Goal: Check status: Check status

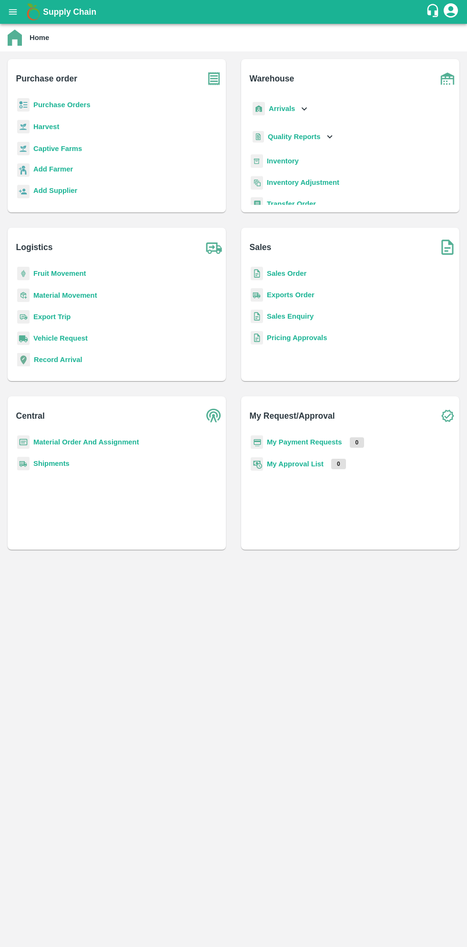
click at [19, 13] on button "open drawer" at bounding box center [13, 12] width 22 height 22
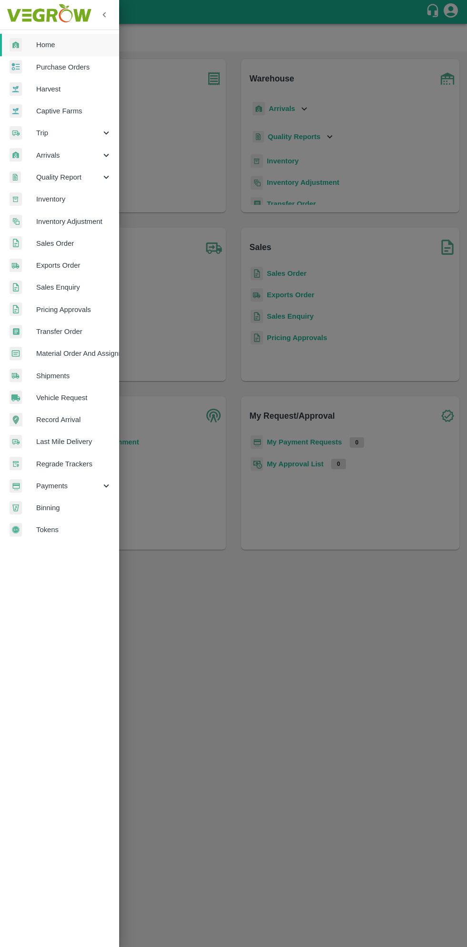
click at [70, 484] on span "Payments" at bounding box center [68, 485] width 65 height 10
click at [101, 507] on span "My Payment Requests" at bounding box center [78, 507] width 68 height 10
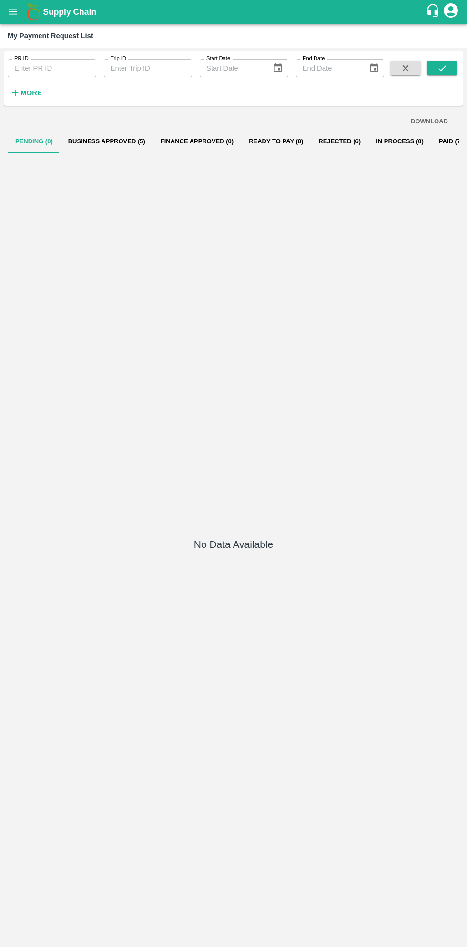
click at [109, 141] on button "Business Approved (5)" at bounding box center [106, 141] width 92 height 23
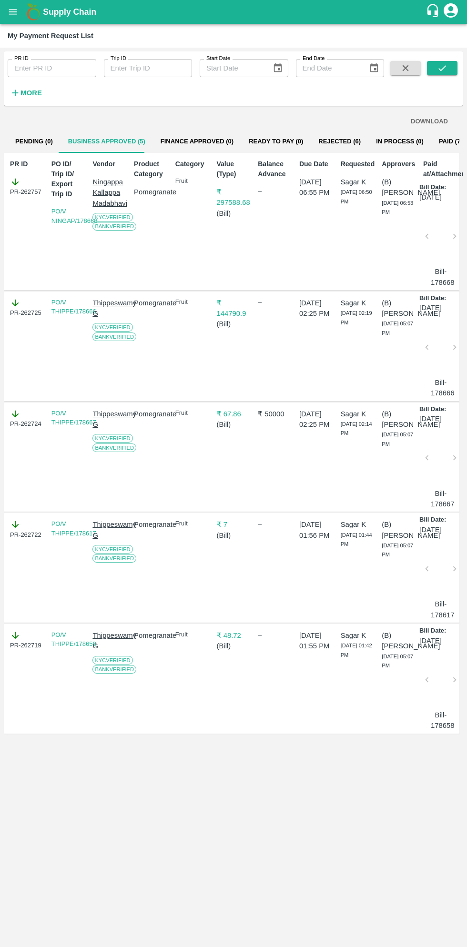
click at [13, 12] on icon "open drawer" at bounding box center [13, 11] width 8 height 5
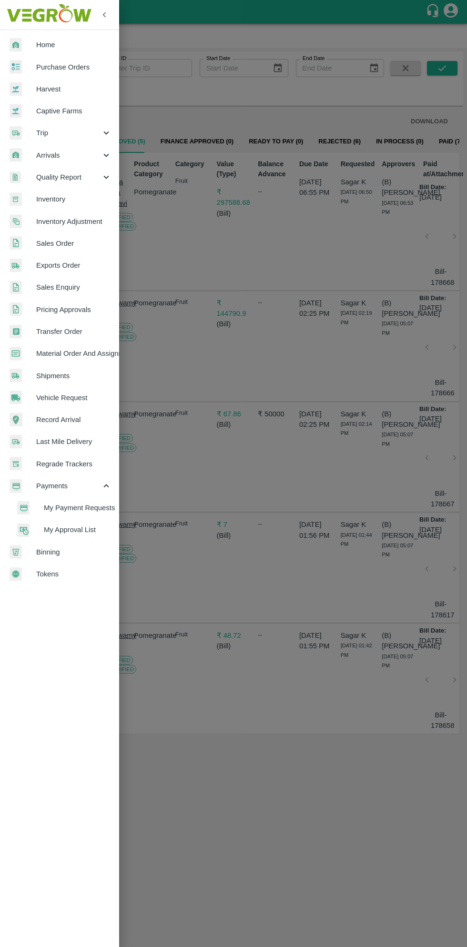
click at [82, 69] on span "Purchase Orders" at bounding box center [73, 67] width 75 height 10
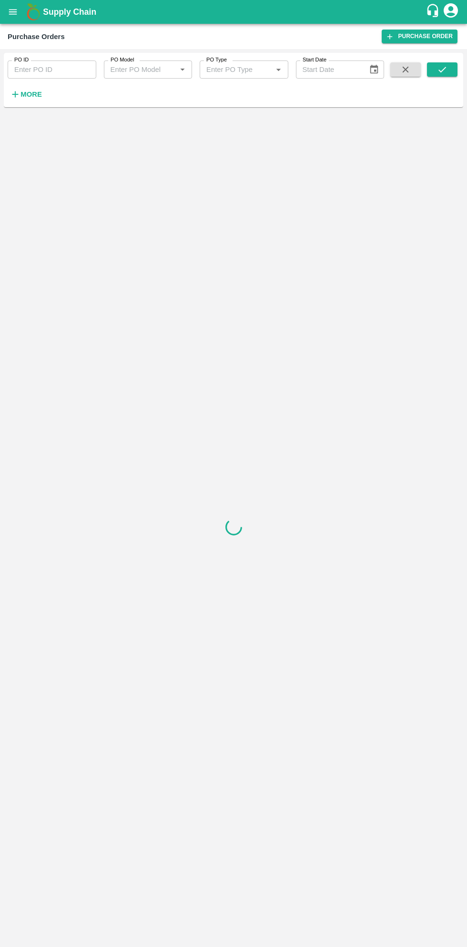
click at [39, 96] on strong "More" at bounding box center [30, 94] width 21 height 8
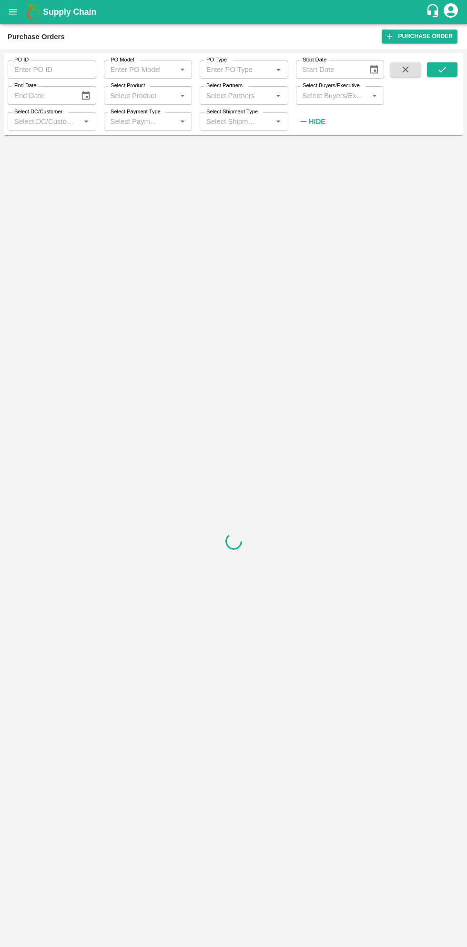
click at [327, 96] on input "Select Buyers/Executive" at bounding box center [332, 95] width 67 height 12
type input "sagar"
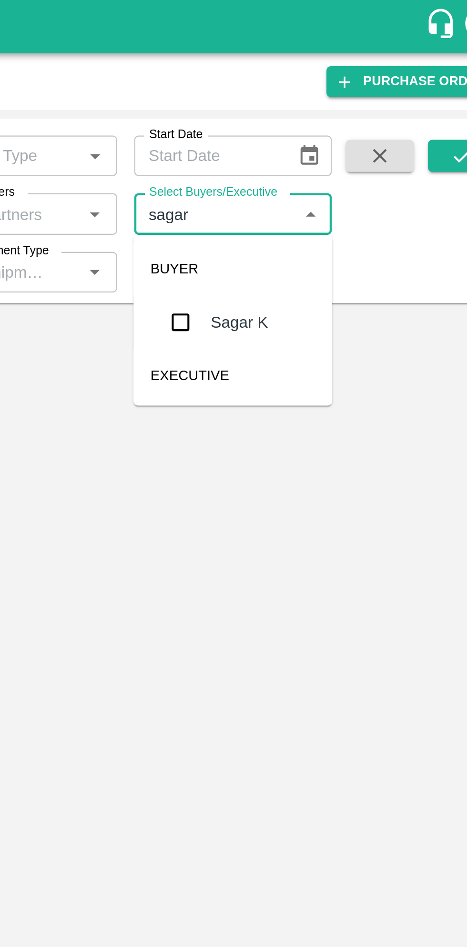
click at [317, 145] on input "checkbox" at bounding box center [316, 143] width 19 height 19
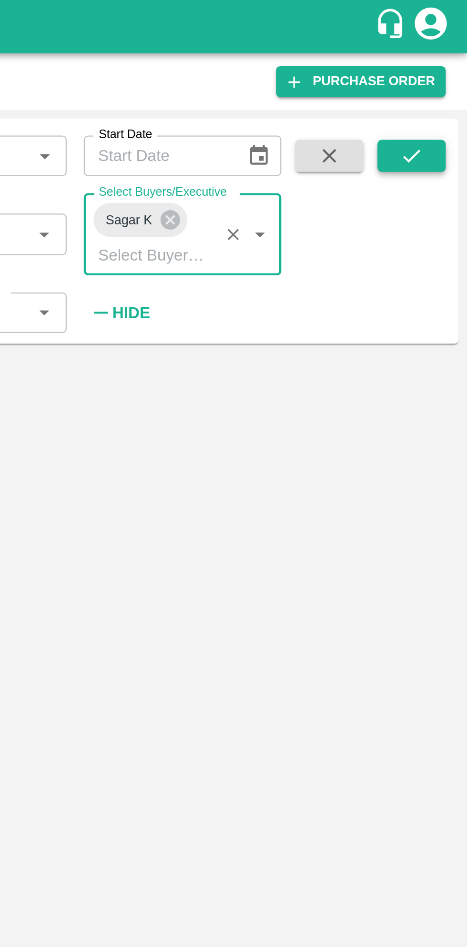
click at [452, 68] on button "submit" at bounding box center [442, 69] width 30 height 14
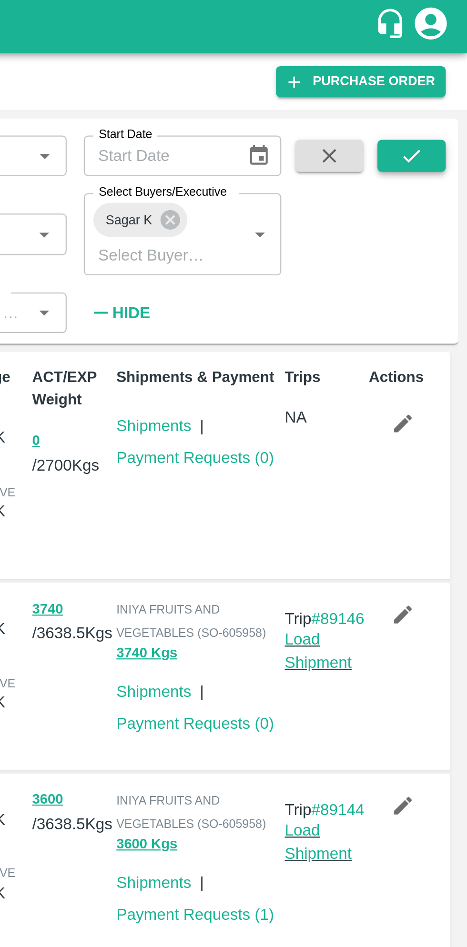
click at [444, 70] on icon "submit" at bounding box center [442, 69] width 10 height 10
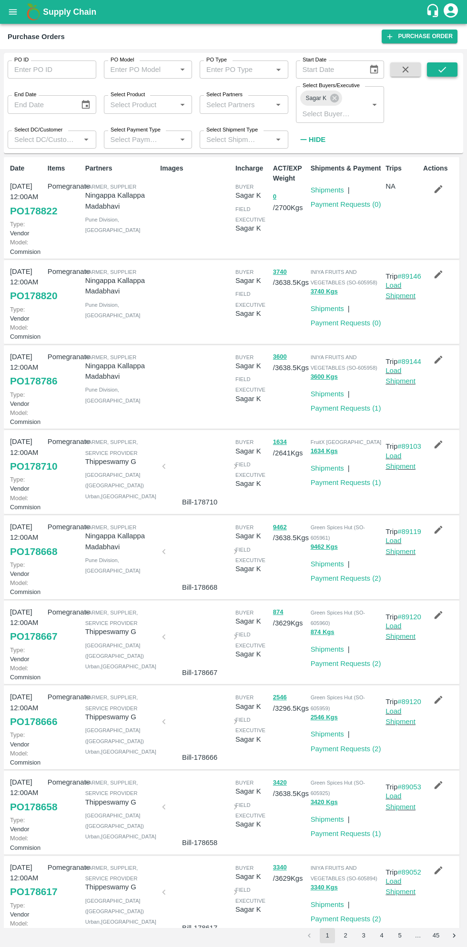
scroll to position [1, 0]
click at [405, 383] on link "Load Shipment" at bounding box center [400, 374] width 30 height 18
click at [402, 298] on link "Load Shipment" at bounding box center [400, 289] width 30 height 18
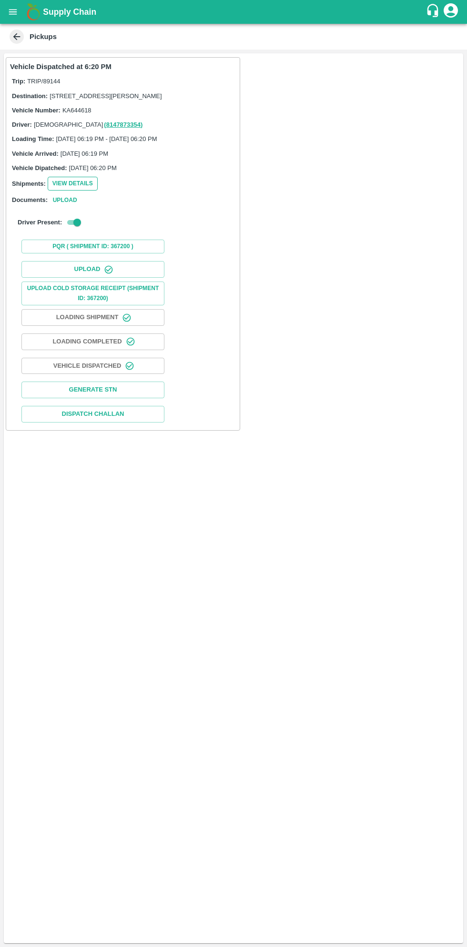
click at [71, 190] on button "View Details" at bounding box center [73, 184] width 50 height 14
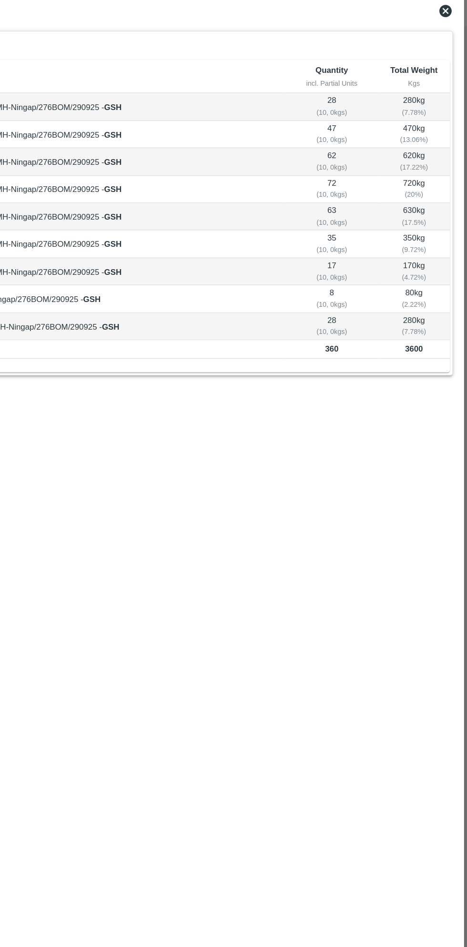
click at [450, 39] on icon at bounding box center [450, 38] width 10 height 10
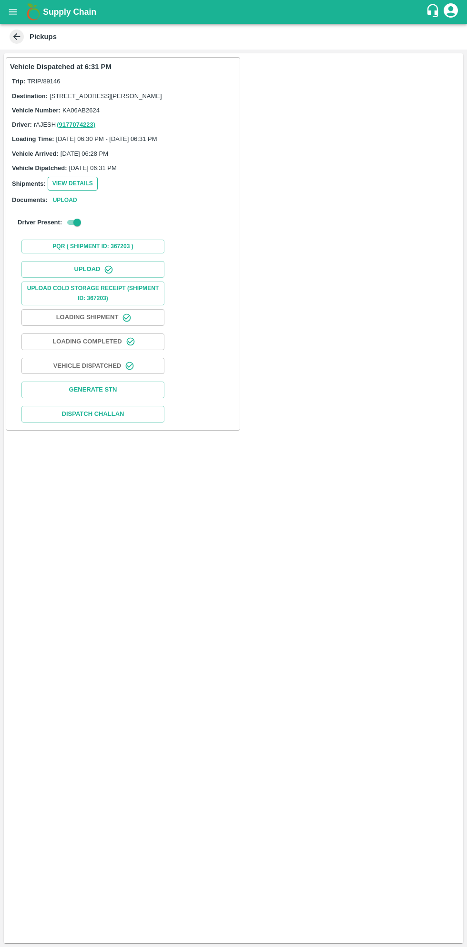
click at [68, 190] on button "View Details" at bounding box center [73, 184] width 50 height 14
